Goal: Information Seeking & Learning: Learn about a topic

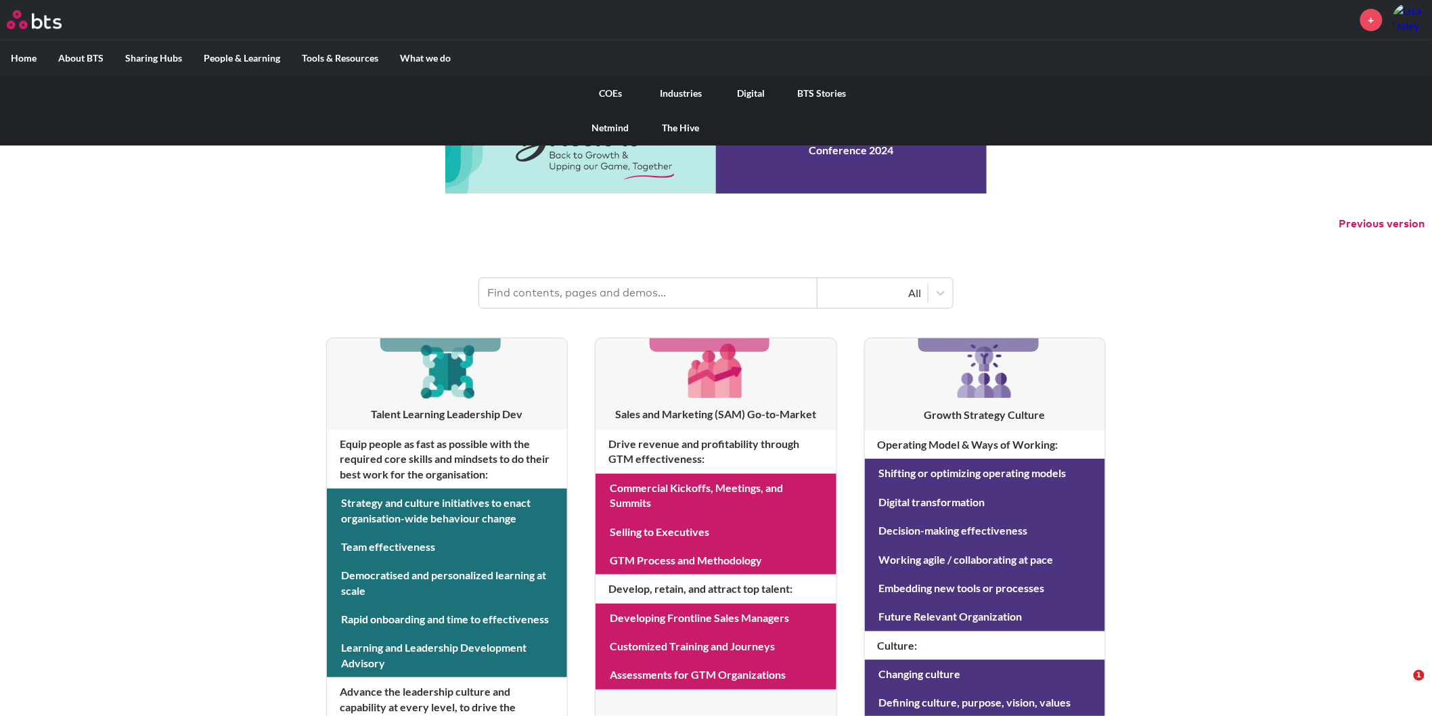
click at [606, 89] on link "COEs" at bounding box center [610, 93] width 70 height 35
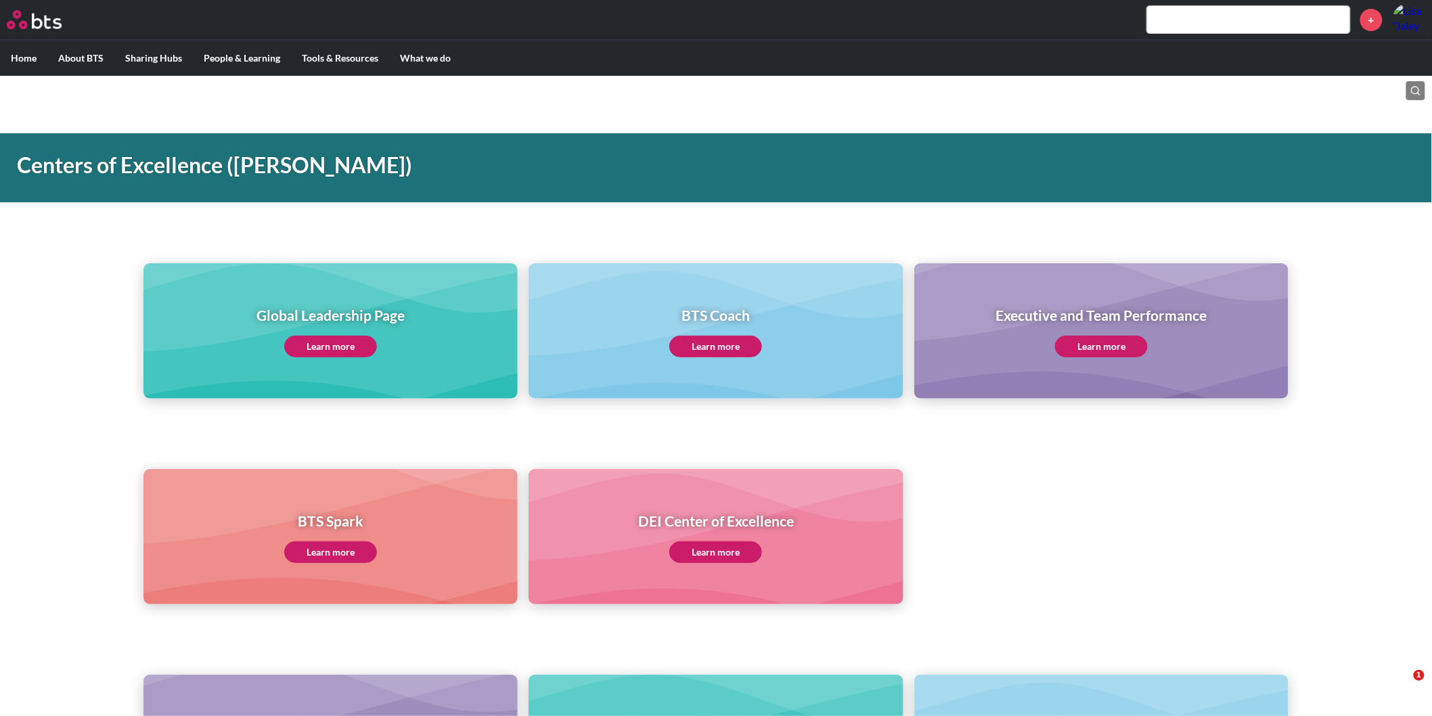
click at [735, 343] on link "Learn more" at bounding box center [715, 347] width 93 height 22
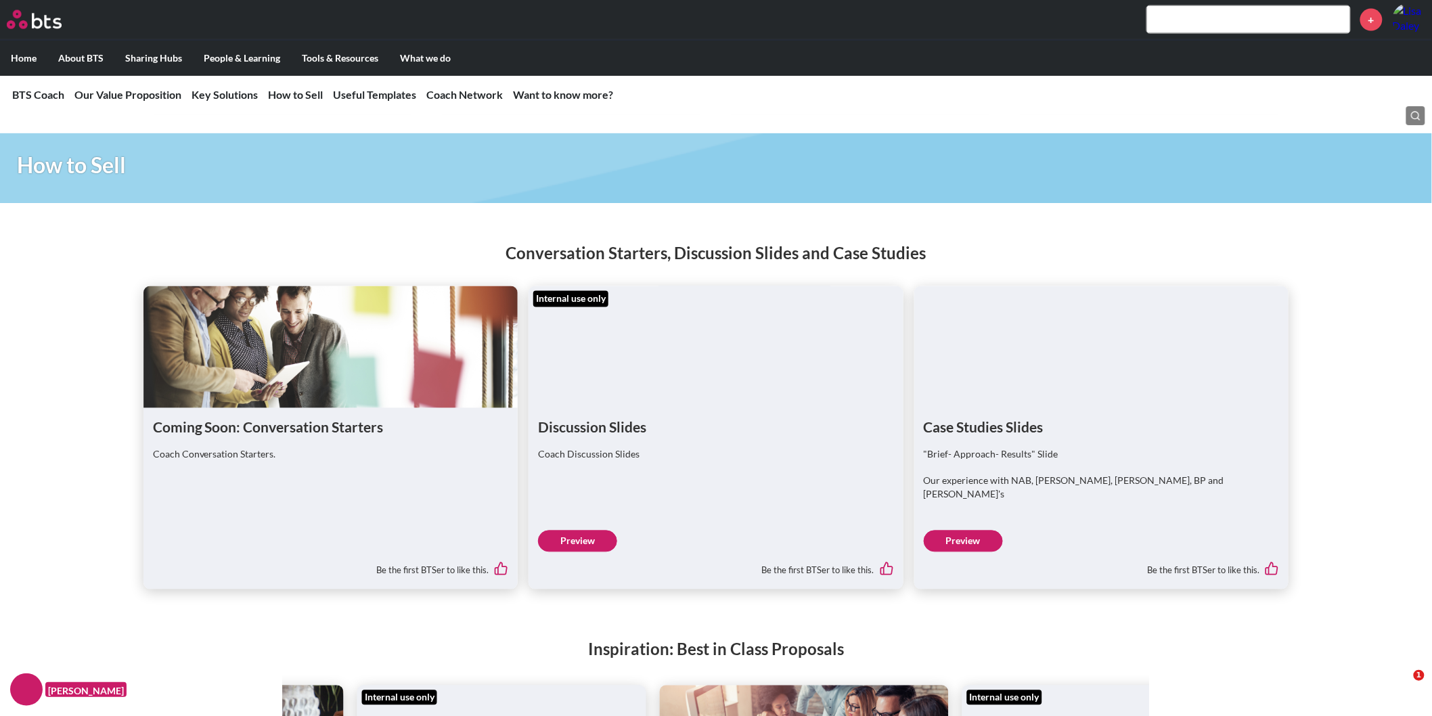
scroll to position [3007, 0]
